Goal: Share content

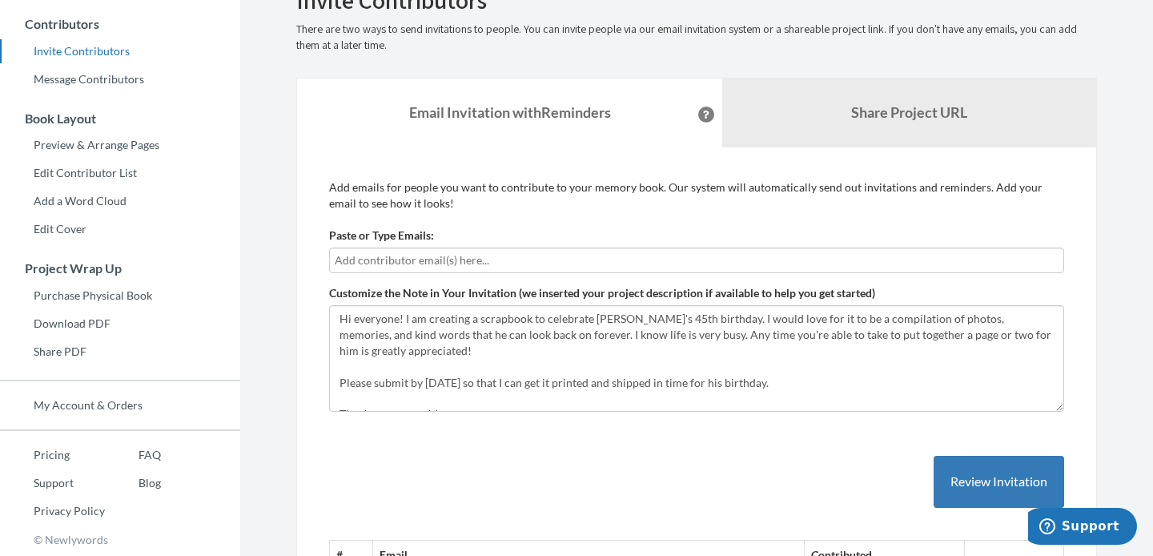
click at [491, 203] on p "Add emails for people you want to contribute to your memory book. Our system wi…" at bounding box center [696, 195] width 735 height 32
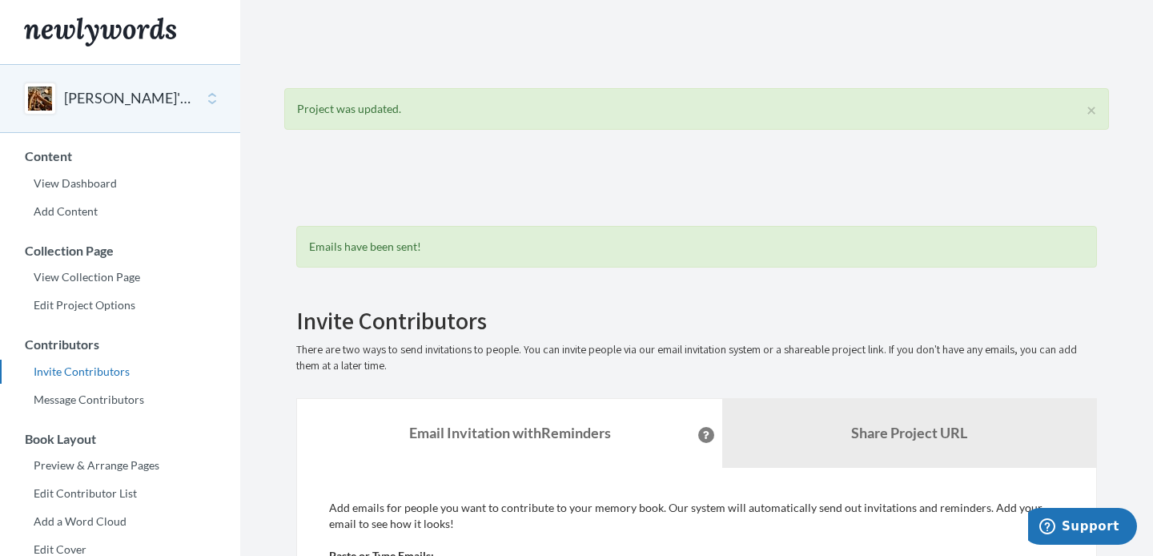
click at [141, 89] on button "[PERSON_NAME]'s 45th Birthday!" at bounding box center [129, 98] width 130 height 21
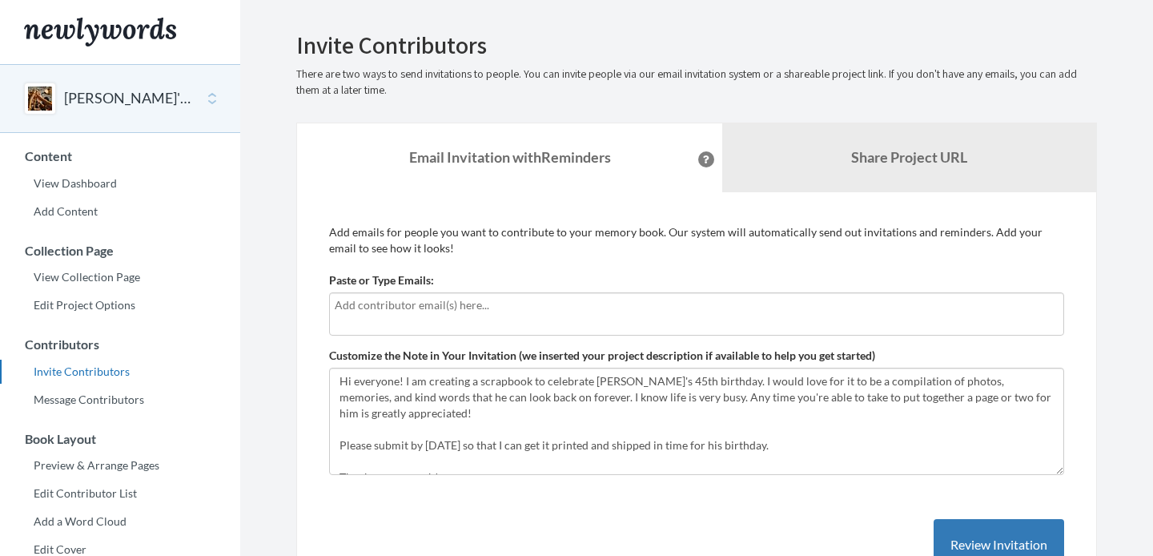
click at [434, 313] on input "text" at bounding box center [697, 305] width 724 height 18
type input "J"
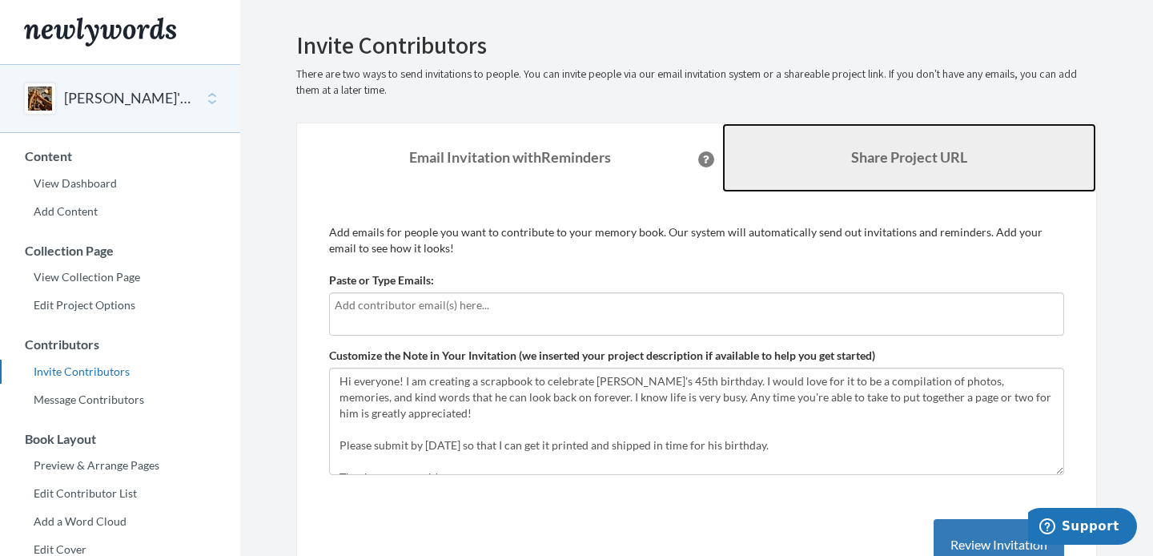
click at [867, 137] on link "Share Project URL" at bounding box center [909, 157] width 374 height 69
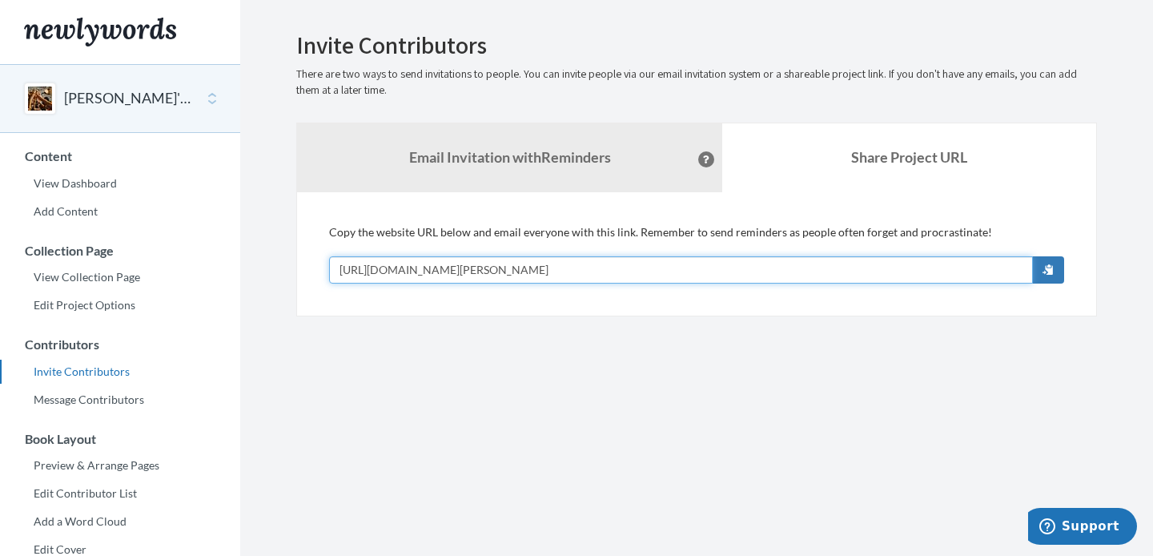
click at [597, 272] on input "[URL][DOMAIN_NAME][PERSON_NAME]" at bounding box center [681, 269] width 704 height 27
